Goal: Information Seeking & Learning: Learn about a topic

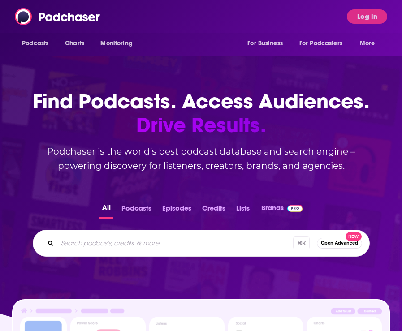
click at [123, 242] on input "Search podcasts, credits, & more..." at bounding box center [175, 243] width 236 height 14
type input "proven podcast"
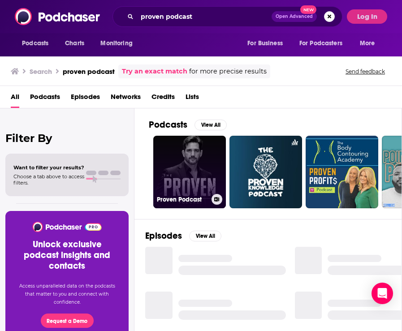
click at [205, 168] on link "Proven Podcast" at bounding box center [189, 172] width 73 height 73
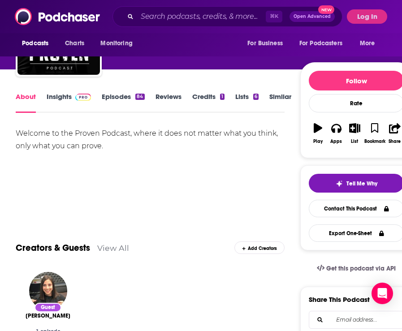
scroll to position [51, 0]
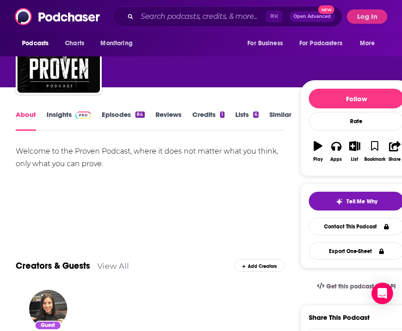
click at [60, 115] on link "Insights" at bounding box center [69, 120] width 44 height 21
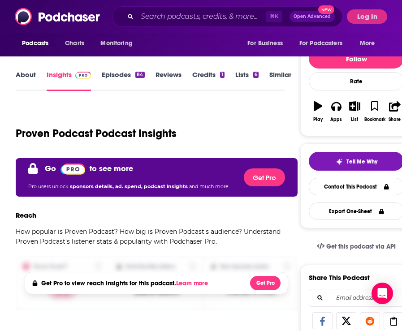
scroll to position [88, 0]
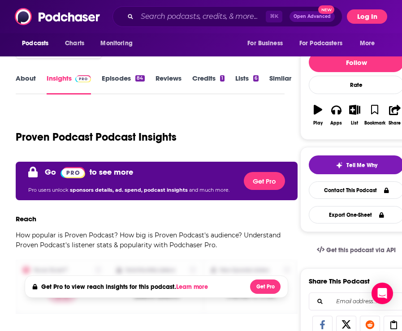
click at [360, 17] on button "Log In" at bounding box center [367, 16] width 40 height 14
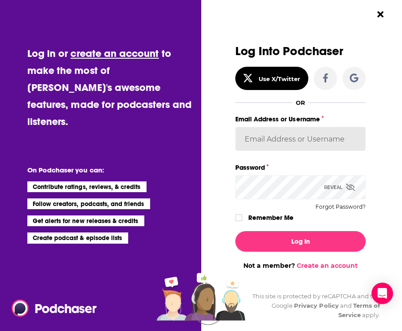
type input "cmand-c"
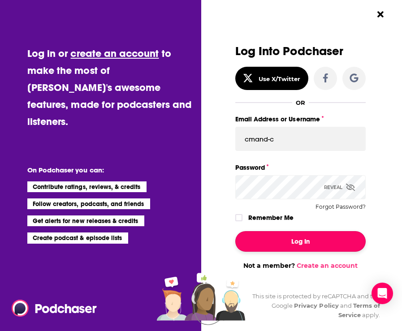
click at [287, 246] on button "Log In" at bounding box center [300, 241] width 131 height 21
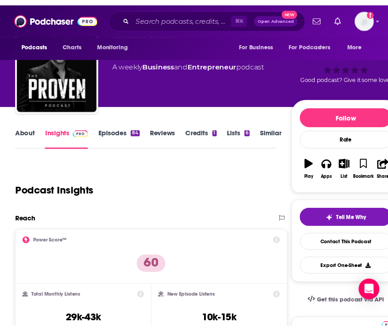
scroll to position [32, 0]
